Goal: Transaction & Acquisition: Book appointment/travel/reservation

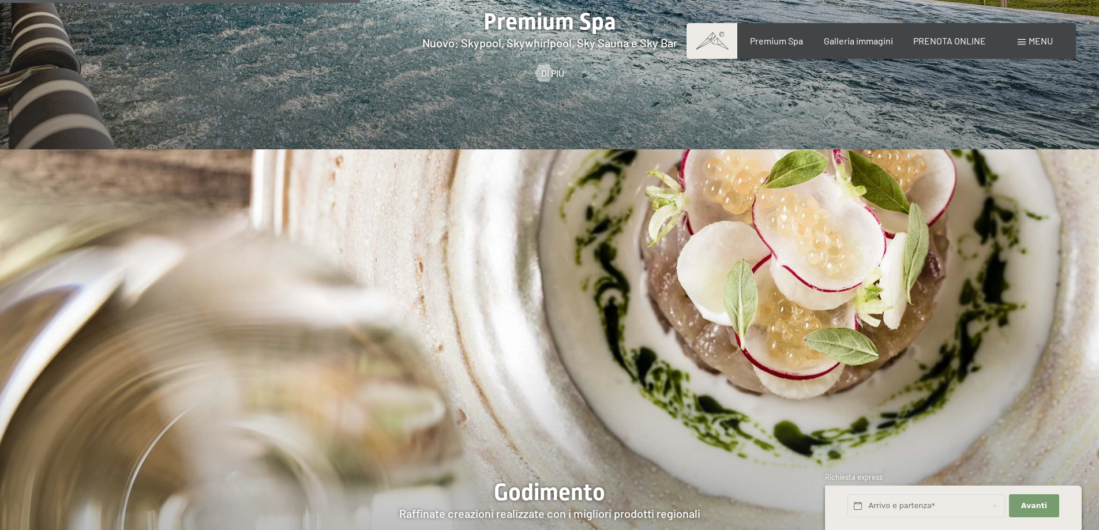
scroll to position [1904, 0]
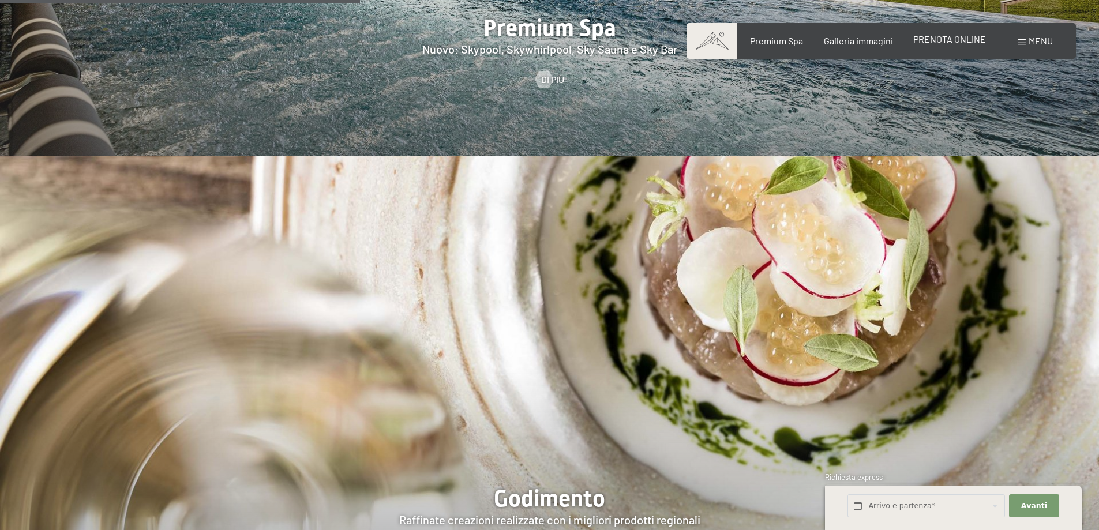
click at [945, 38] on span "PRENOTA ONLINE" at bounding box center [949, 38] width 73 height 11
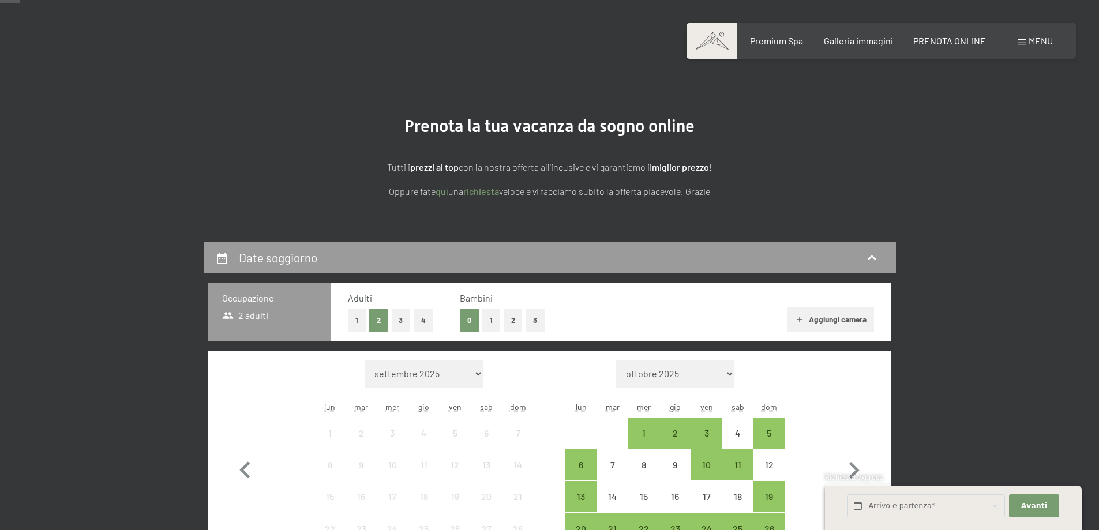
scroll to position [115, 0]
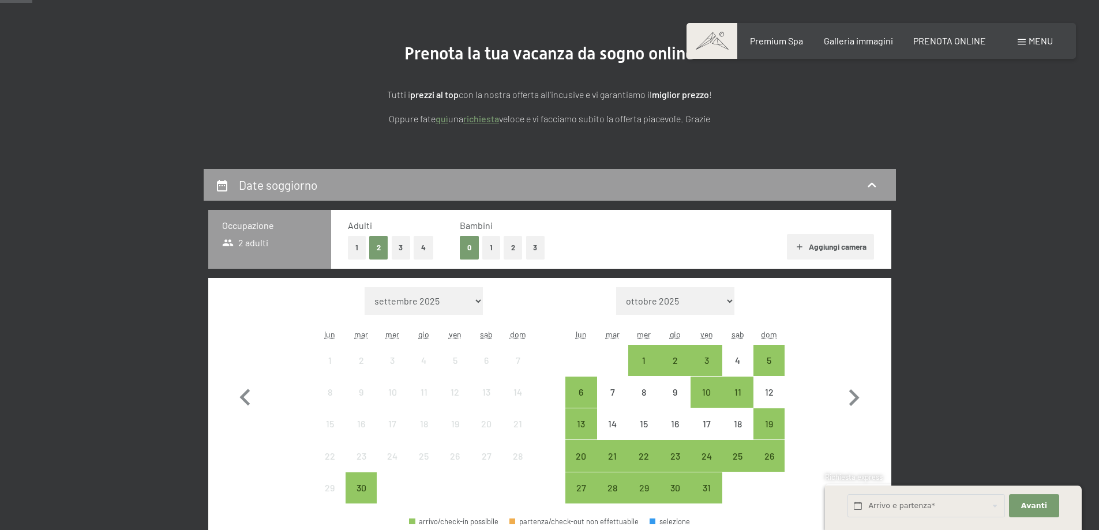
click at [823, 245] on button "Aggiungi camera" at bounding box center [830, 246] width 87 height 25
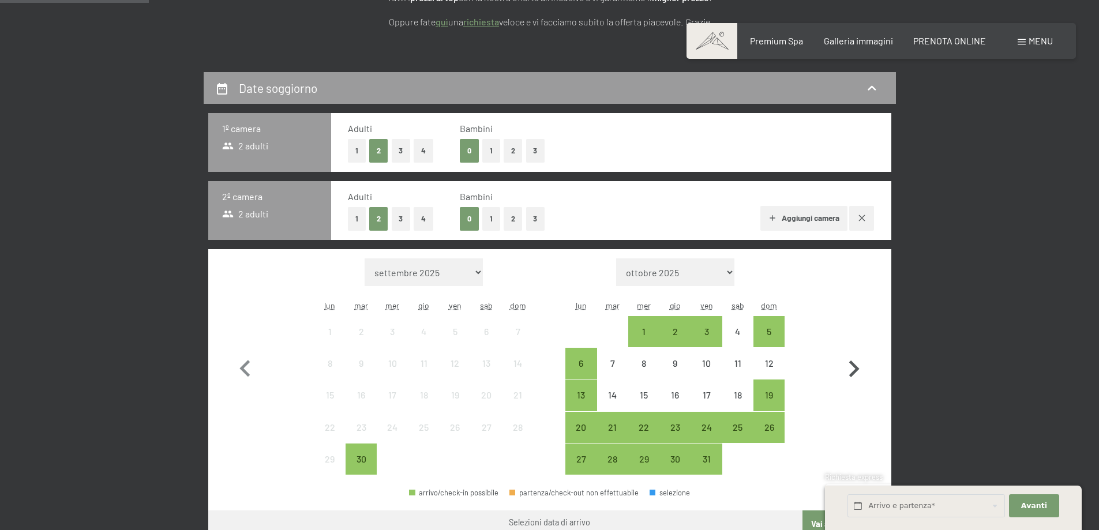
scroll to position [231, 0]
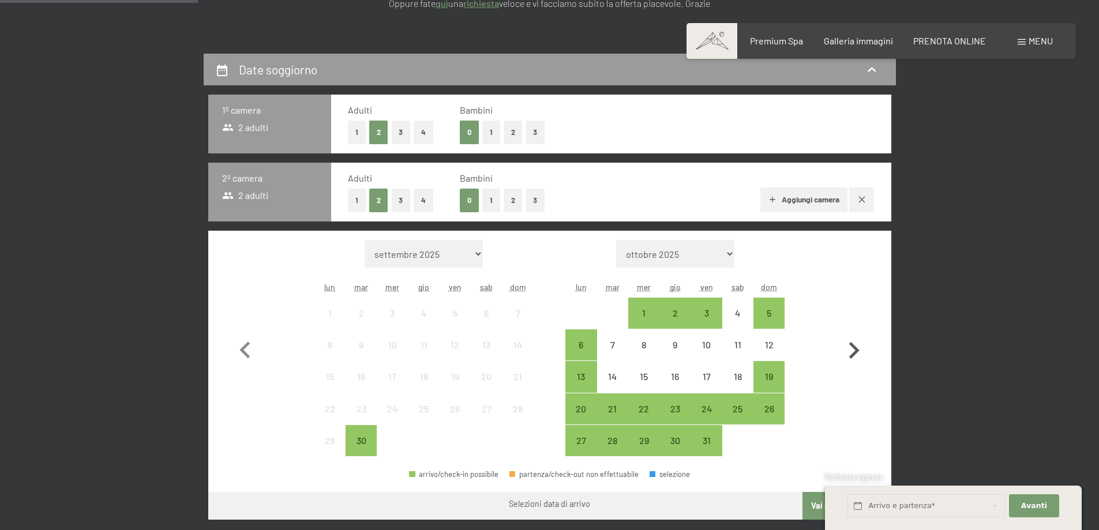
click at [855, 350] on icon "button" at bounding box center [854, 350] width 10 height 17
select select "2025-10-01"
select select "2025-11-01"
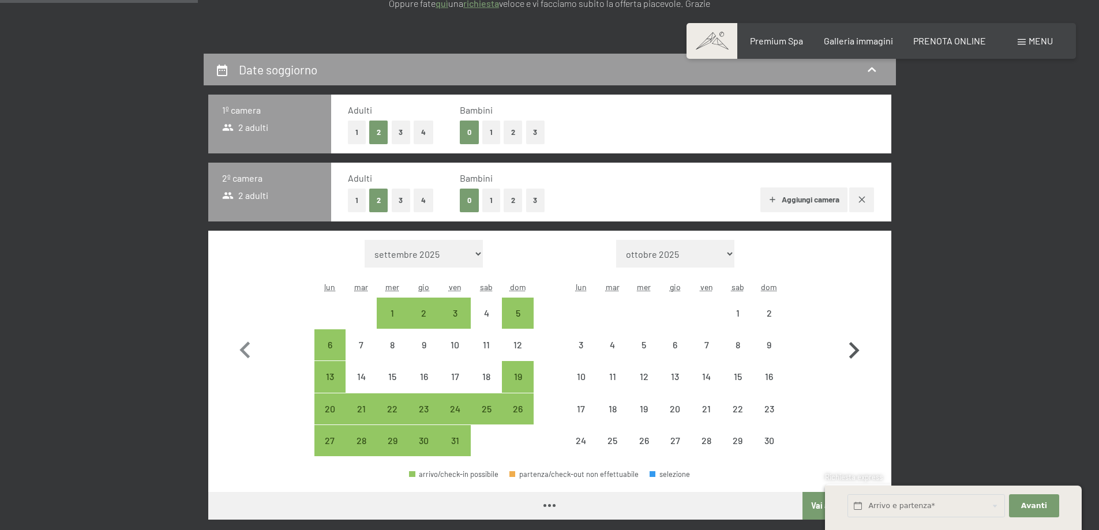
click at [855, 350] on icon "button" at bounding box center [854, 350] width 10 height 17
select select "2025-11-01"
select select "2025-12-01"
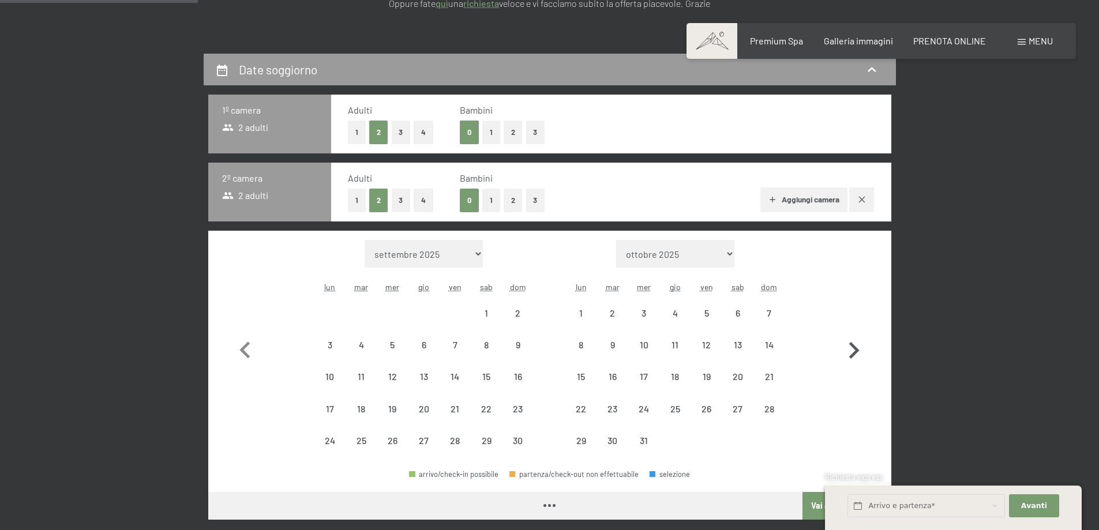
click at [855, 350] on icon "button" at bounding box center [854, 350] width 10 height 17
select select "2025-12-01"
select select "2026-01-01"
select select "2025-12-01"
select select "2026-01-01"
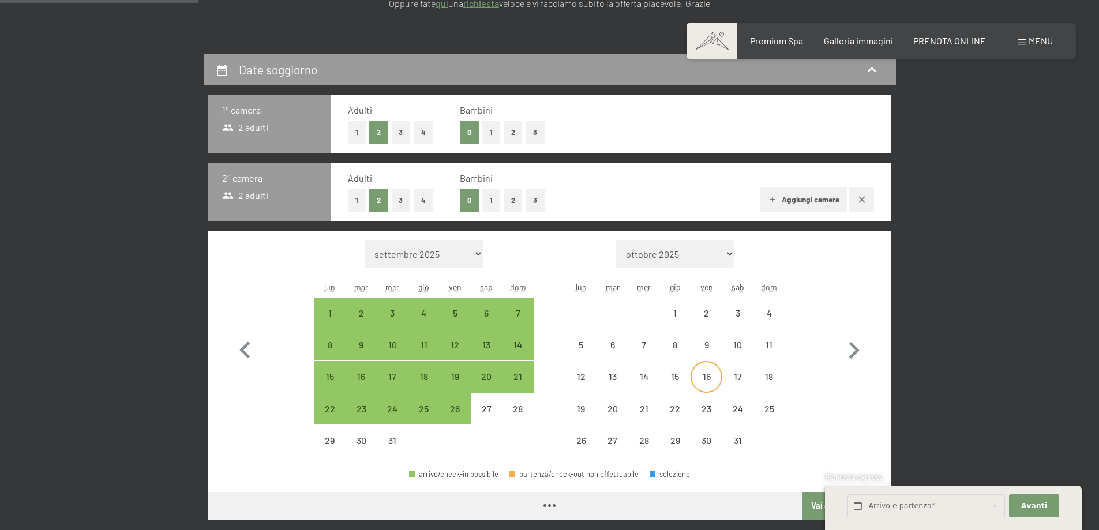
select select "2025-12-01"
select select "2026-01-01"
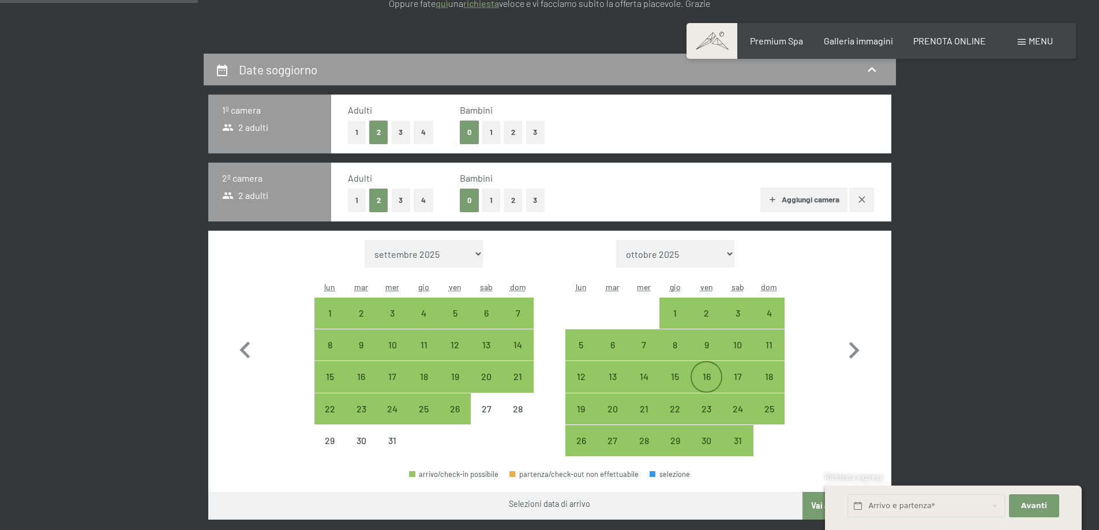
click at [703, 376] on div "16" at bounding box center [706, 386] width 29 height 29
select select "2025-12-01"
select select "2026-01-01"
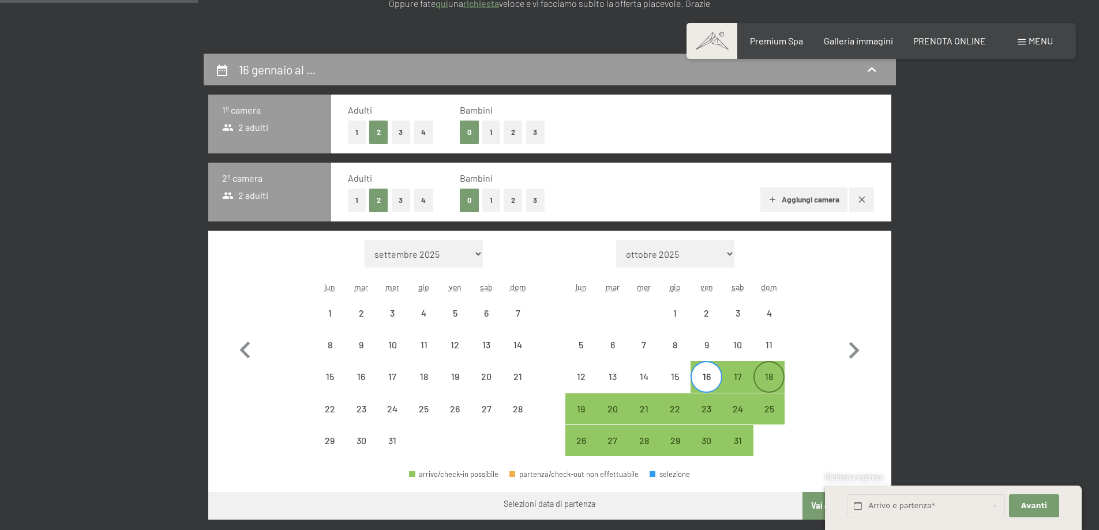
click at [779, 374] on div "18" at bounding box center [769, 386] width 29 height 29
select select "2025-12-01"
select select "2026-01-01"
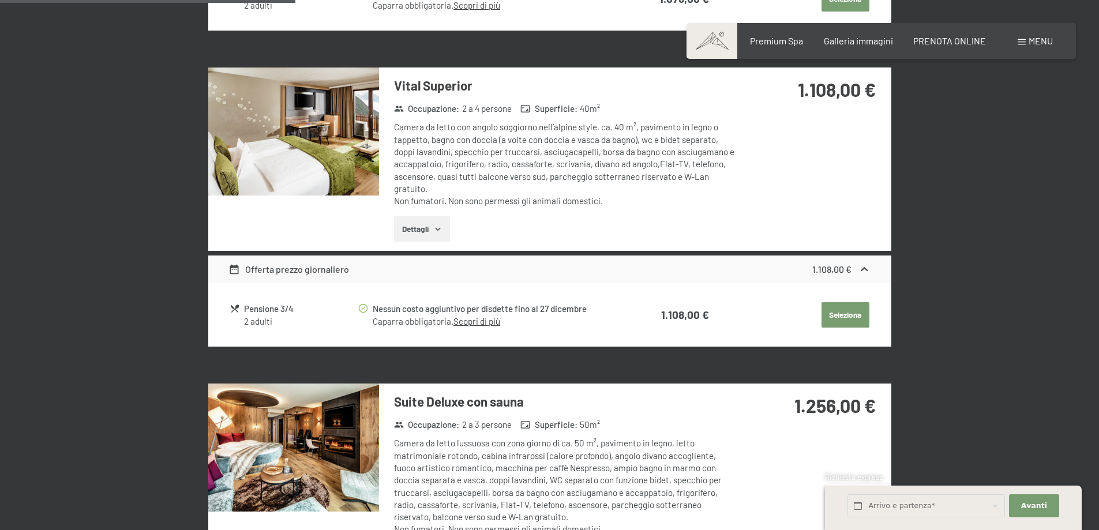
scroll to position [1039, 0]
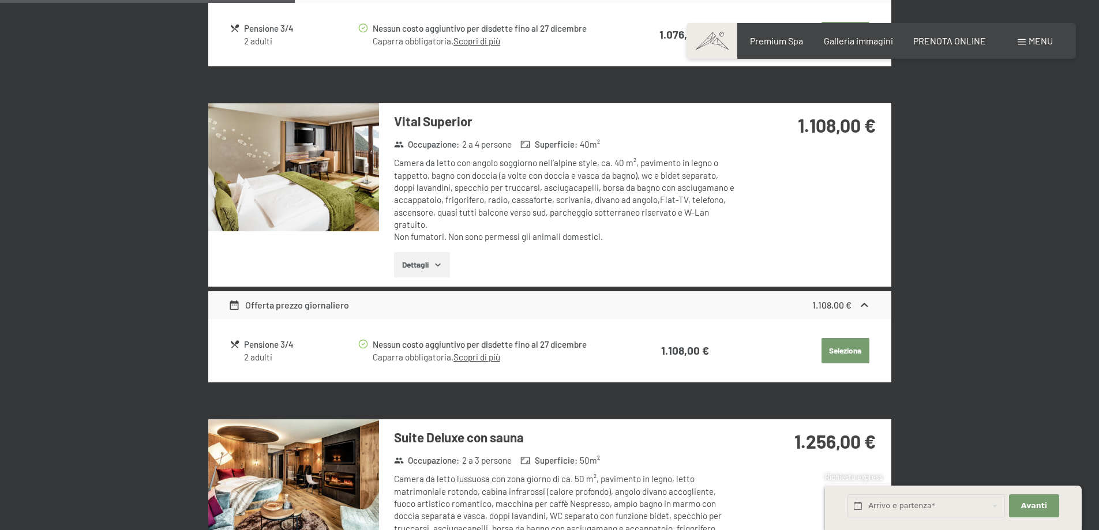
click at [486, 359] on link "Scopri di più" at bounding box center [477, 357] width 47 height 10
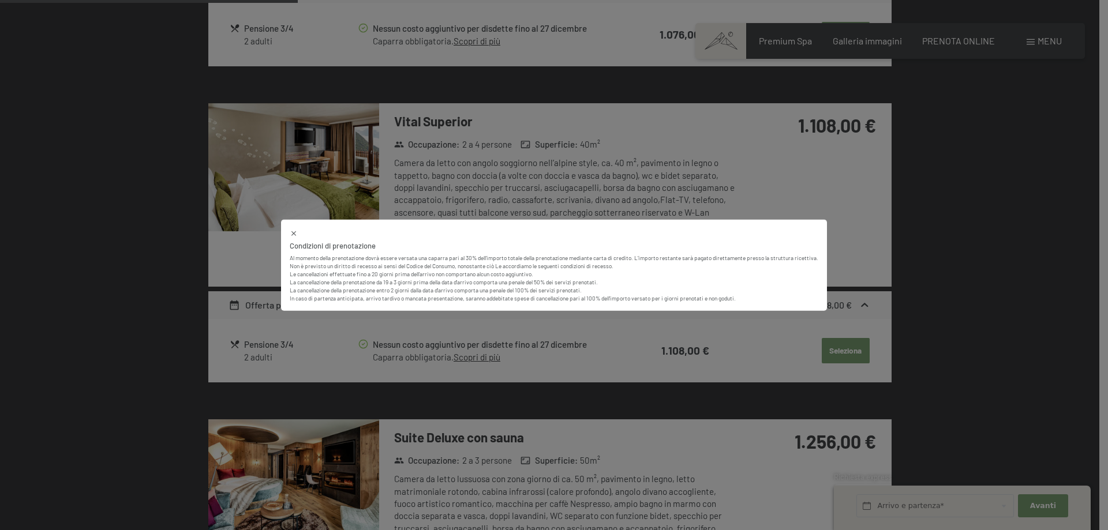
click at [568, 233] on div at bounding box center [554, 232] width 529 height 9
click at [576, 208] on div "Condizioni di prenotazione Al momento della prenotazione dovrà essere versata u…" at bounding box center [554, 265] width 1108 height 530
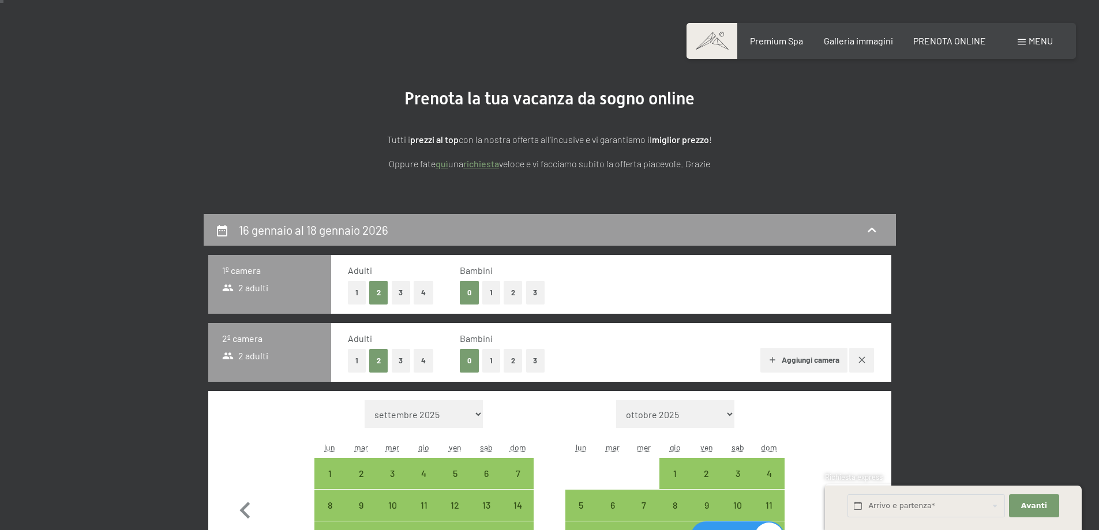
scroll to position [0, 0]
